Goal: Task Accomplishment & Management: Manage account settings

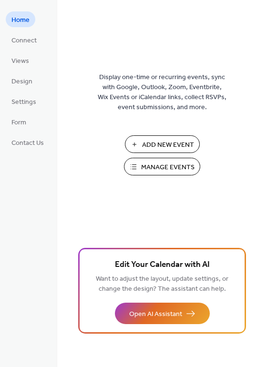
click at [183, 168] on span "Manage Events" at bounding box center [167, 167] width 53 height 10
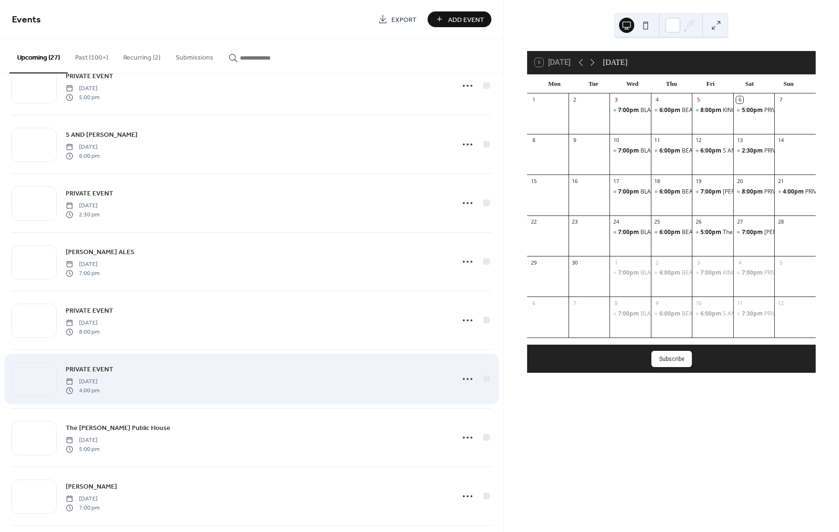
scroll to position [43, 0]
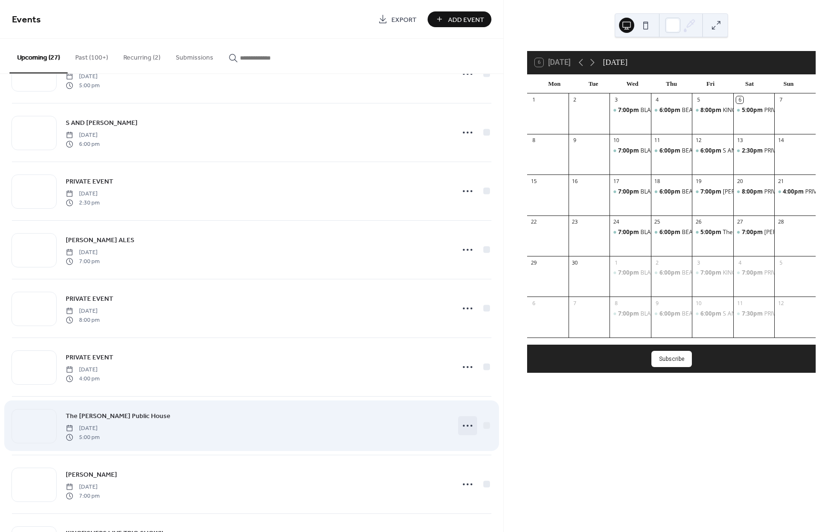
click at [461, 423] on icon at bounding box center [467, 425] width 15 height 15
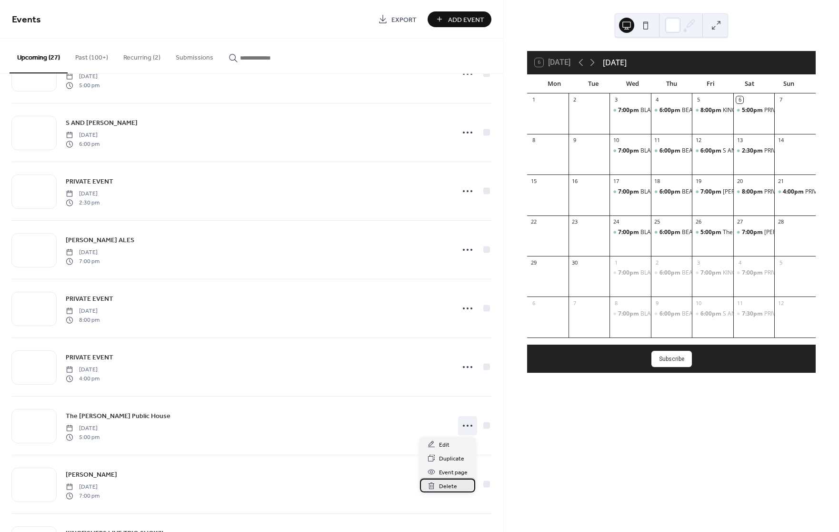
click at [443, 485] on span "Delete" at bounding box center [448, 486] width 18 height 10
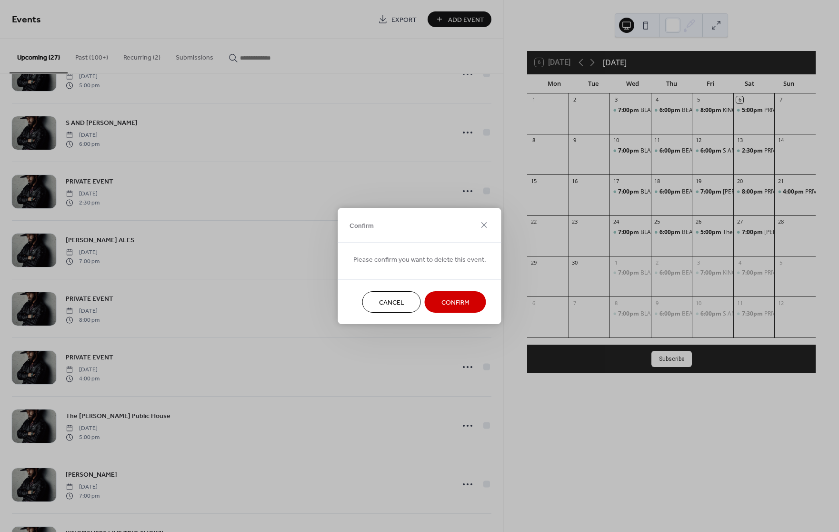
click at [465, 299] on span "Confirm" at bounding box center [456, 303] width 28 height 10
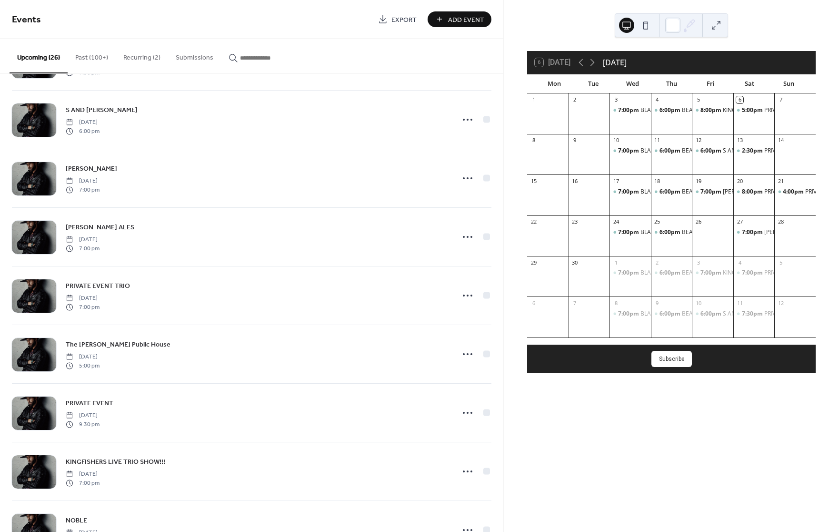
scroll to position [646, 0]
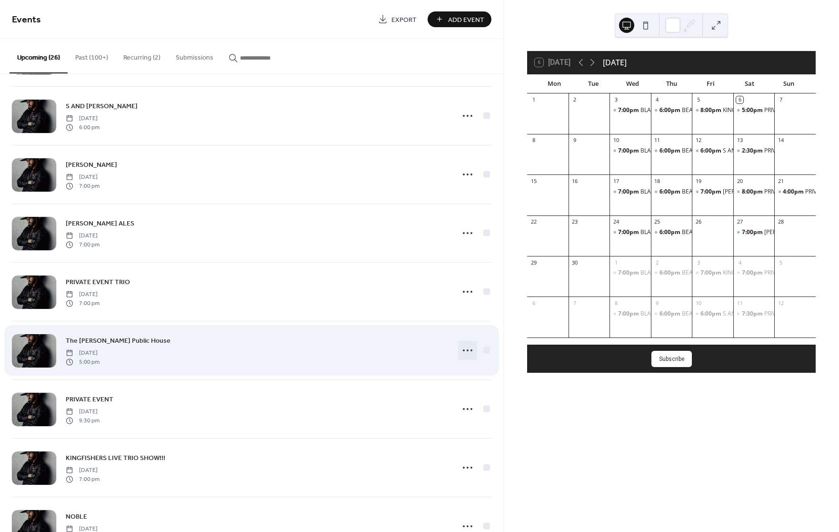
click at [467, 350] on circle at bounding box center [468, 350] width 2 height 2
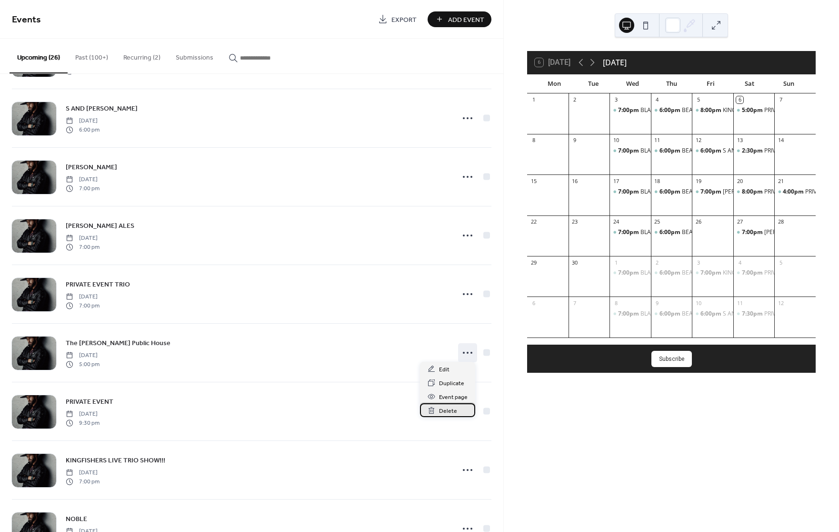
click at [455, 411] on span "Delete" at bounding box center [448, 411] width 18 height 10
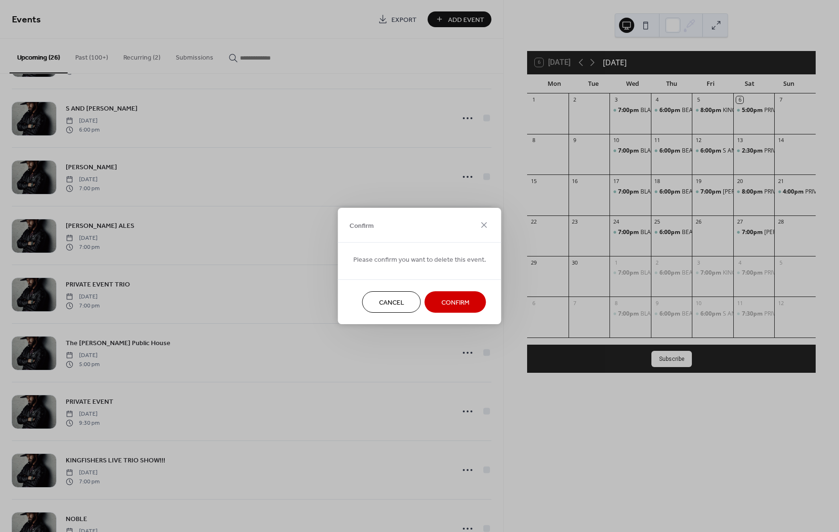
click at [464, 303] on span "Confirm" at bounding box center [456, 303] width 28 height 10
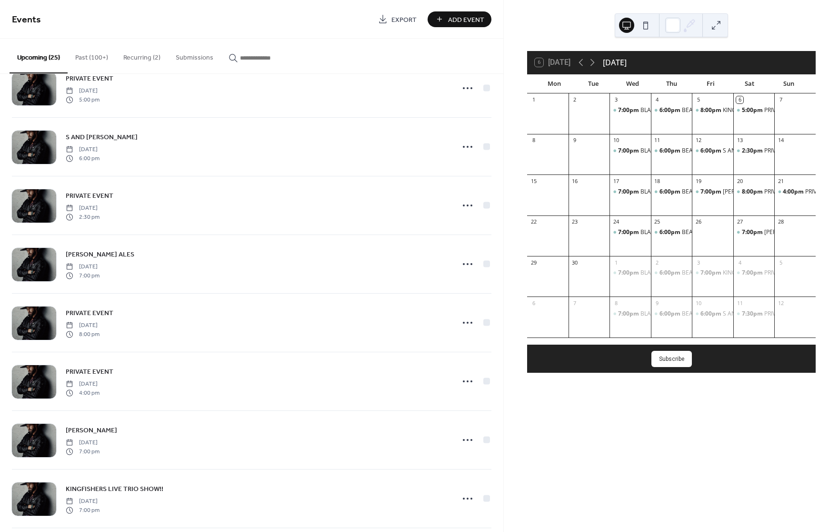
scroll to position [0, 0]
